Goal: Information Seeking & Learning: Find specific page/section

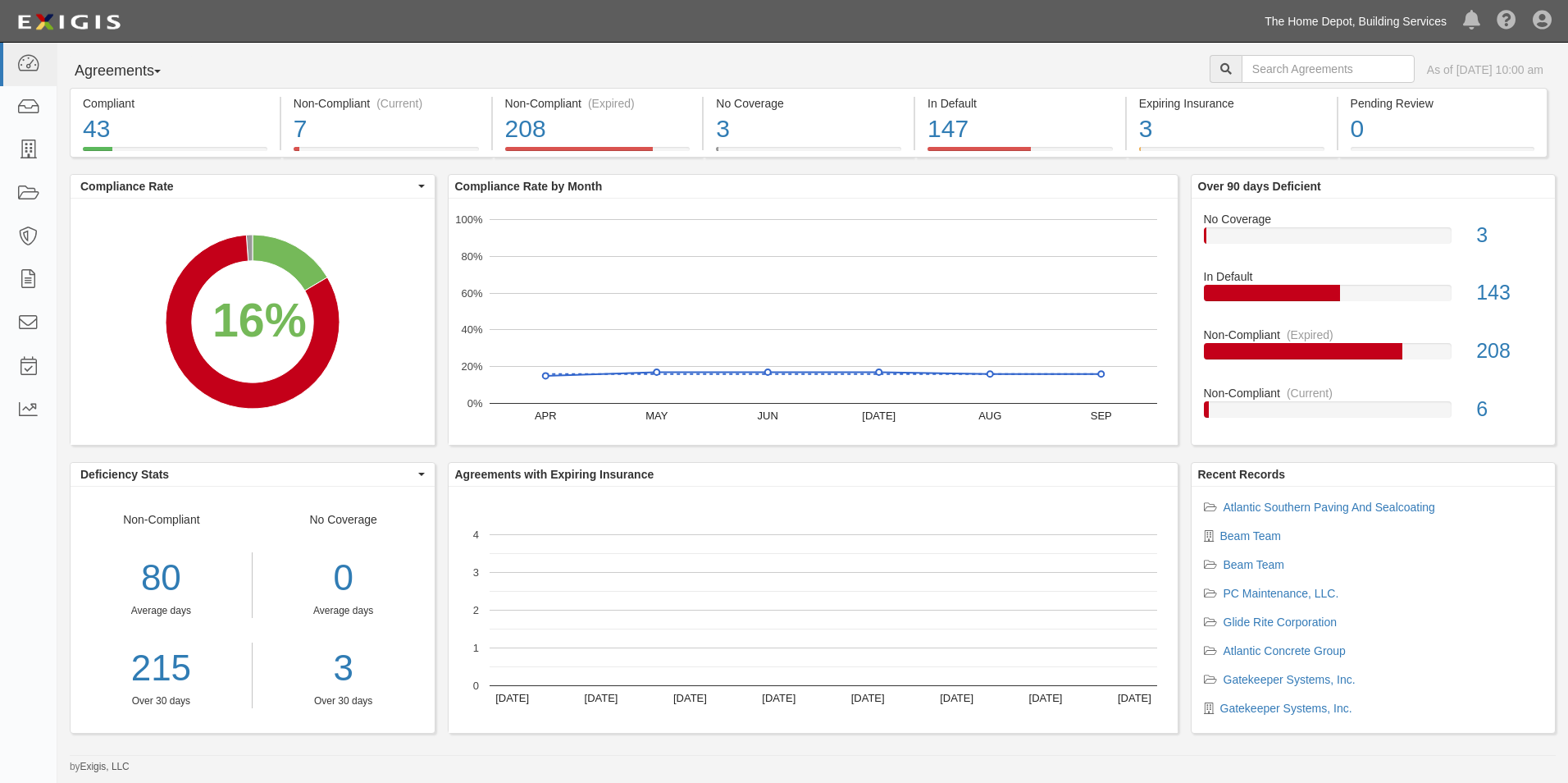
click at [1403, 20] on link "The Home Depot, Building Services" at bounding box center [1356, 21] width 198 height 33
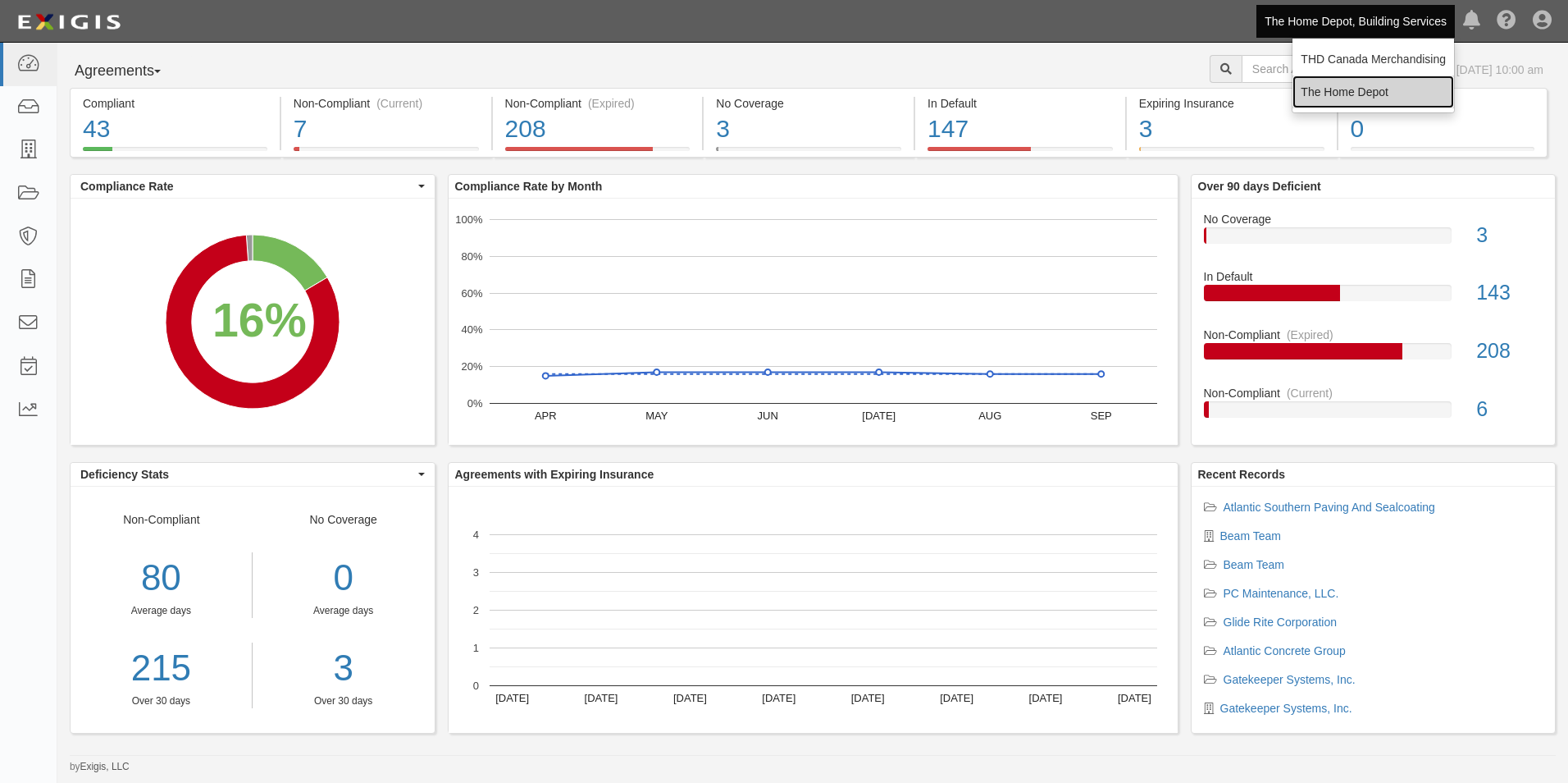
click at [1376, 84] on link "The Home Depot" at bounding box center [1374, 91] width 162 height 33
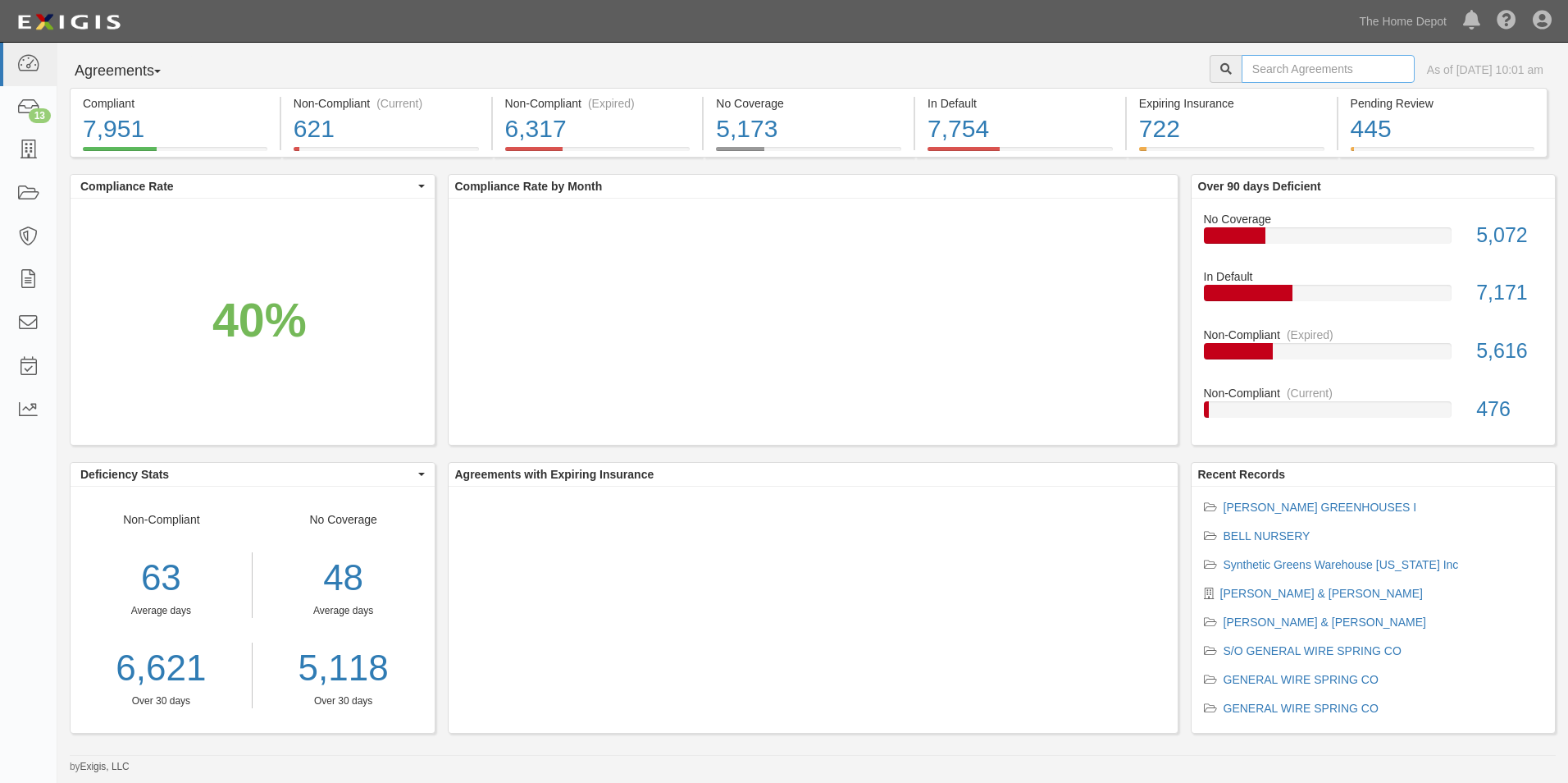
click at [1354, 73] on input "text" at bounding box center [1328, 68] width 174 height 28
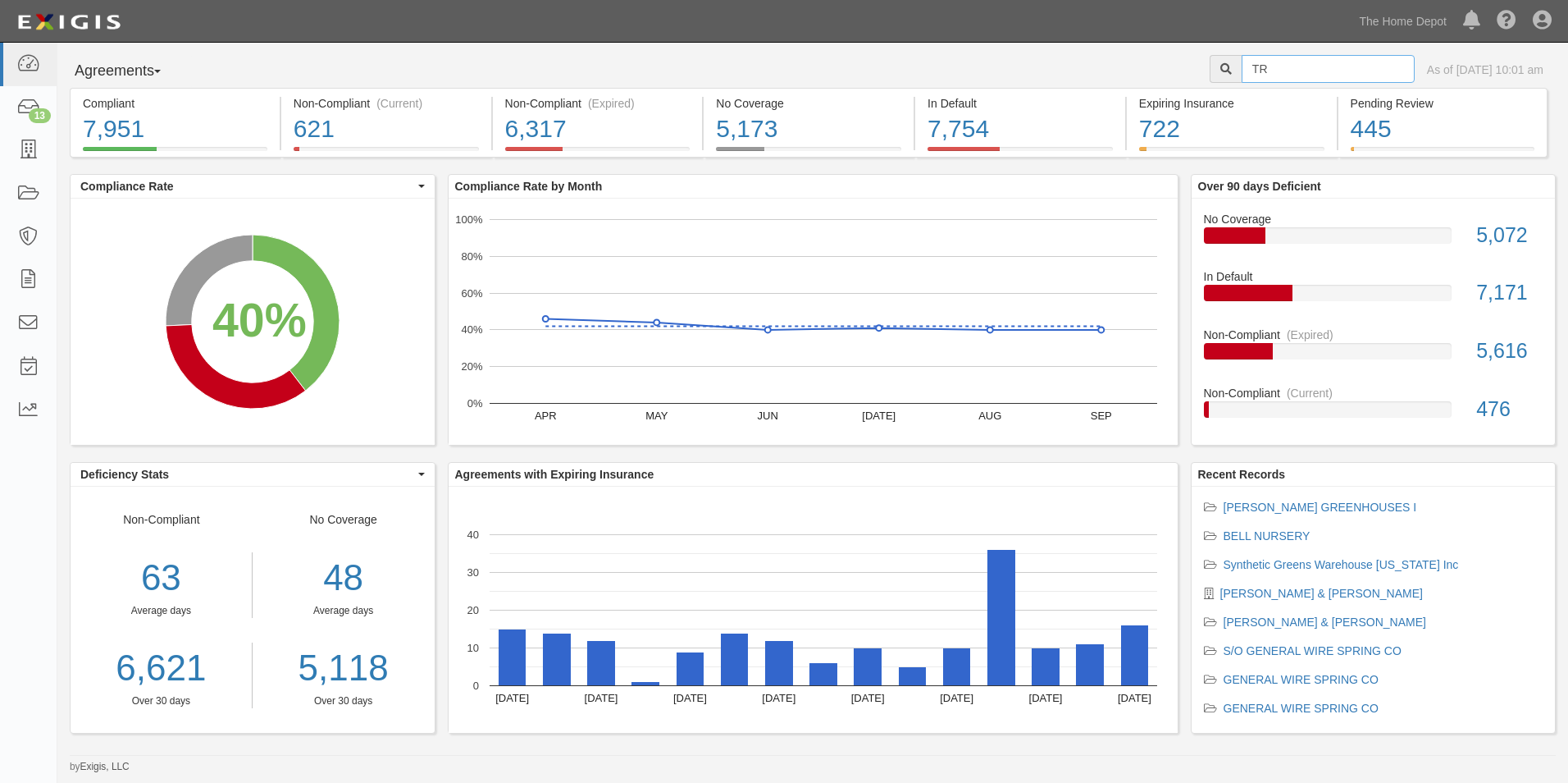
type input "T"
type input "Rheem"
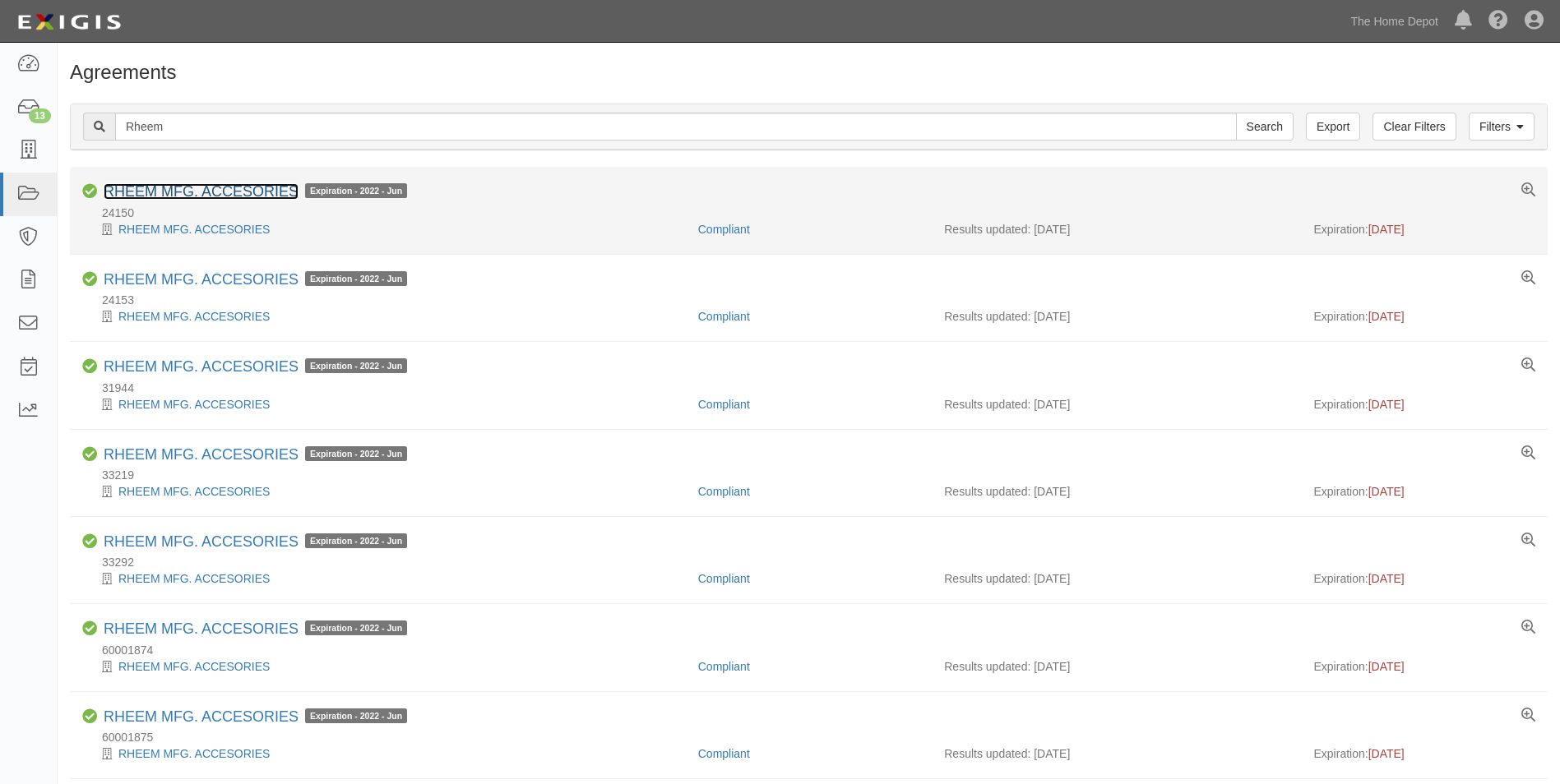
click at [253, 194] on link "RHEEM MFG. ACCESORIES" at bounding box center [201, 191] width 195 height 17
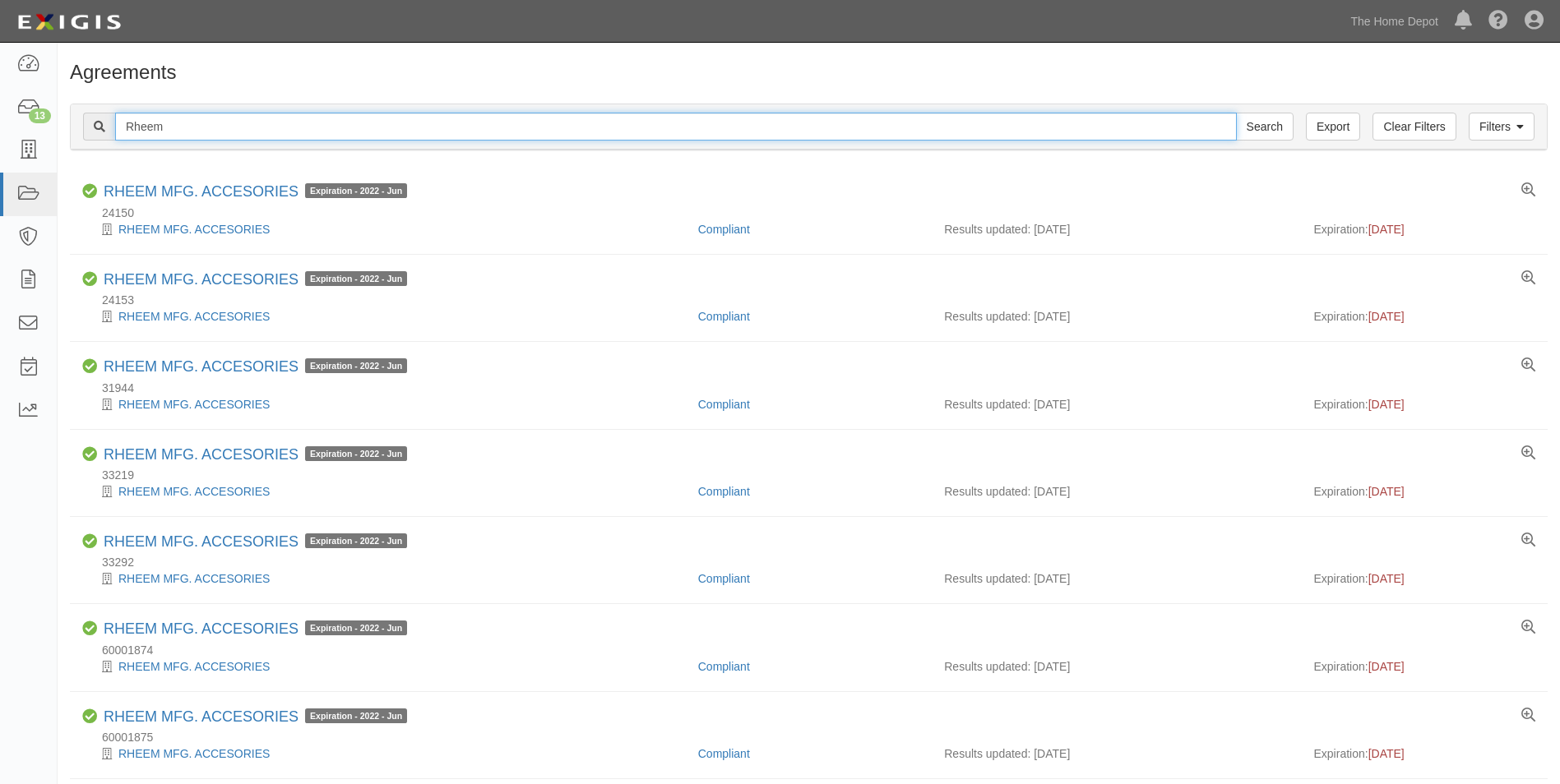
click at [216, 129] on input "Rheem" at bounding box center [676, 126] width 1122 height 28
type input "Newair"
click at [1236, 112] on input "Search" at bounding box center [1265, 126] width 58 height 28
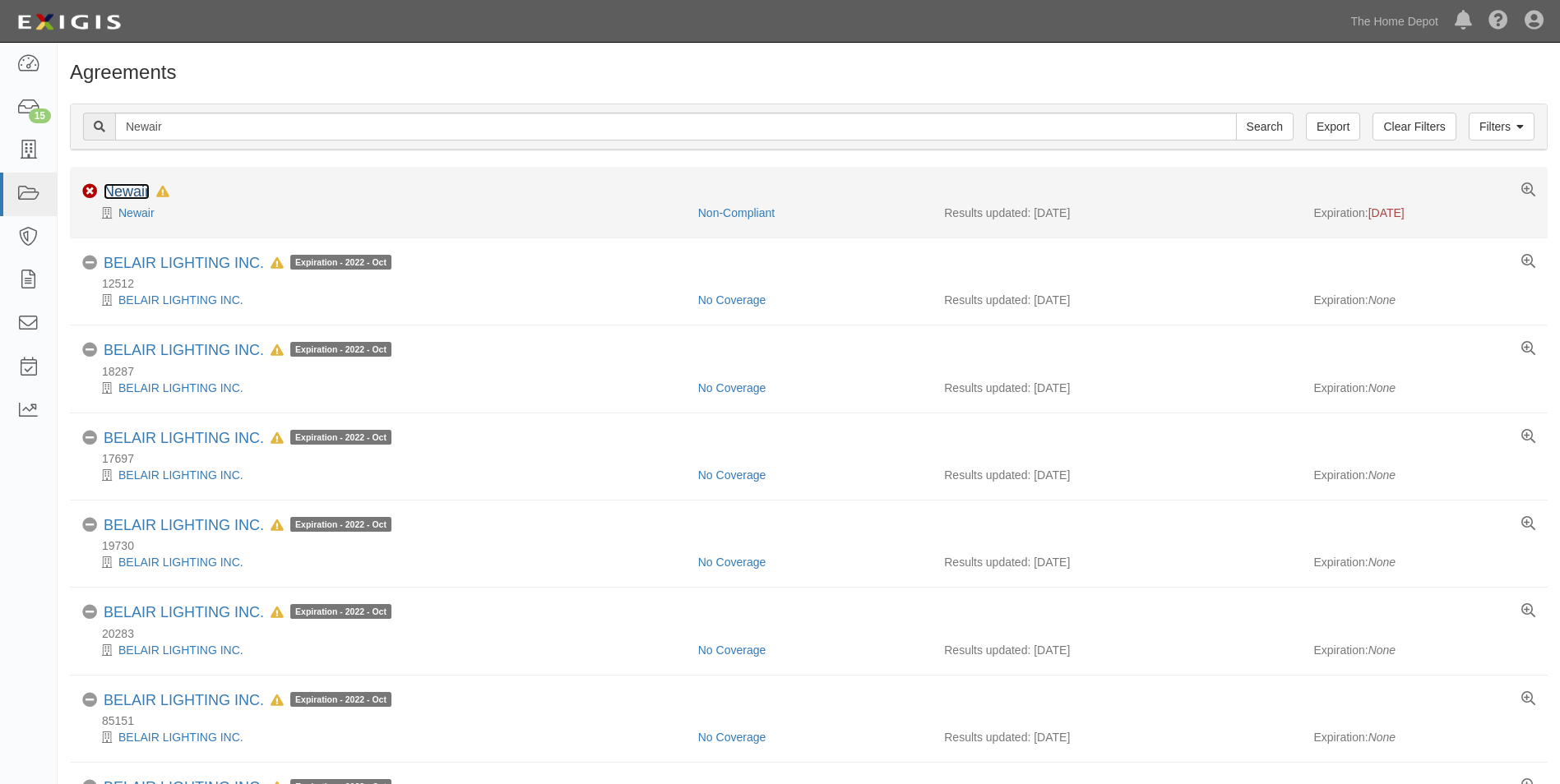
click at [135, 188] on link "Newair" at bounding box center [126, 191] width 46 height 17
